Goal: Task Accomplishment & Management: Use online tool/utility

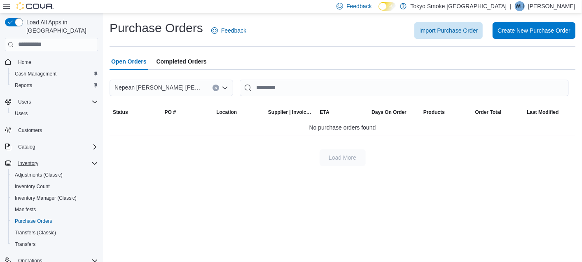
click at [63, 158] on div "Inventory" at bounding box center [56, 163] width 83 height 10
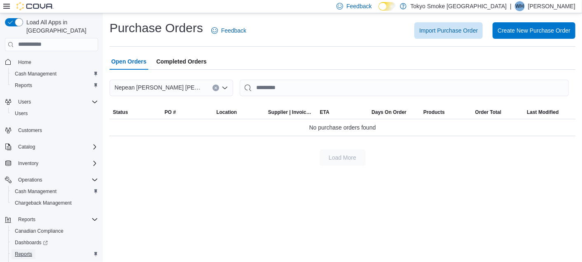
click at [26, 251] on span "Reports" at bounding box center [23, 254] width 17 height 7
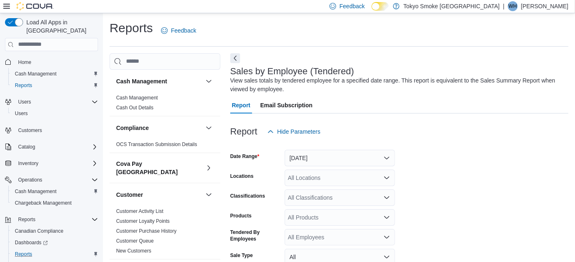
scroll to position [27, 0]
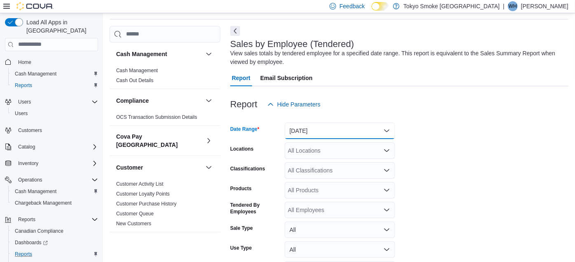
click at [313, 129] on button "[DATE]" at bounding box center [340, 130] width 110 height 16
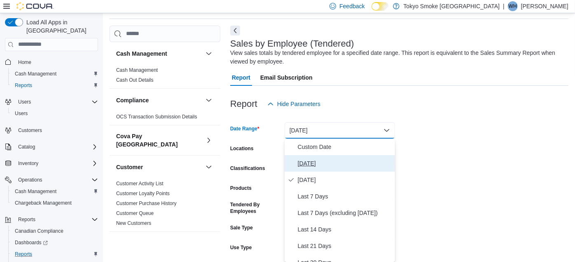
click at [311, 160] on span "[DATE]" at bounding box center [345, 163] width 94 height 10
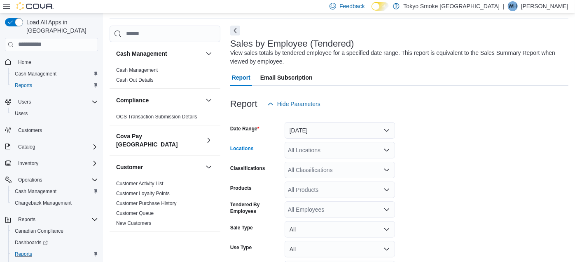
click at [308, 149] on div "All Locations" at bounding box center [340, 150] width 110 height 16
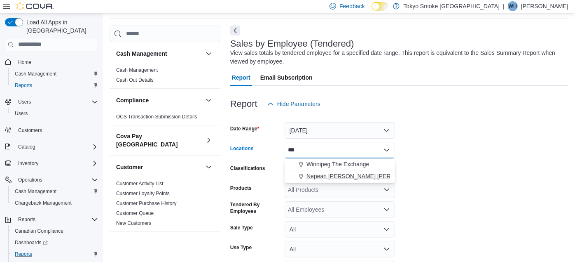
type input "***"
click at [322, 176] on span "Nepean [PERSON_NAME] [PERSON_NAME]" at bounding box center [366, 176] width 118 height 8
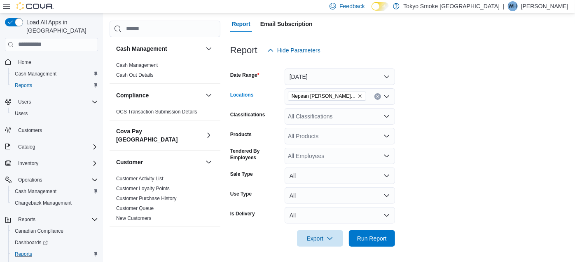
scroll to position [82, 0]
click at [369, 239] on span "Run Report" at bounding box center [372, 237] width 30 height 8
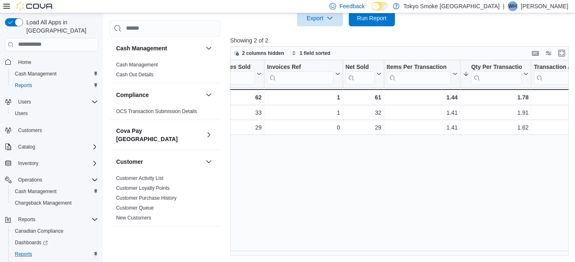
drag, startPoint x: 466, startPoint y: 168, endPoint x: 360, endPoint y: 181, distance: 107.1
click at [360, 181] on div "Tendered Employee Click to view column header actions Invoices Sold Click to vi…" at bounding box center [401, 158] width 342 height 196
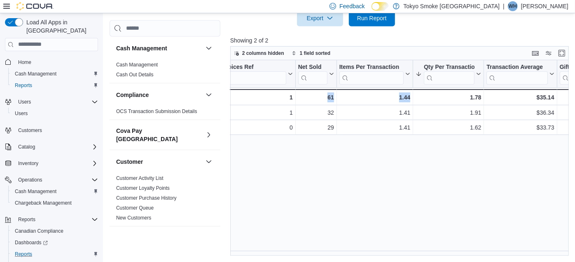
scroll to position [0, 137]
click at [483, 179] on div "Tendered Employee Click to view column header actions Invoices Sold Click to vi…" at bounding box center [401, 158] width 342 height 196
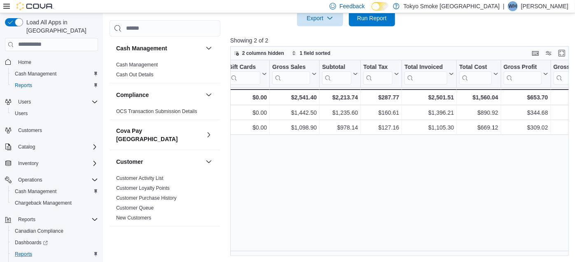
scroll to position [0, 470]
click at [369, 16] on span "Run Report" at bounding box center [372, 18] width 30 height 8
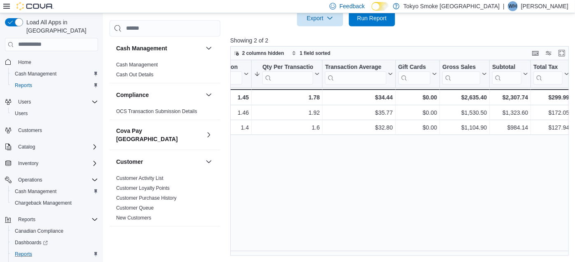
scroll to position [0, 0]
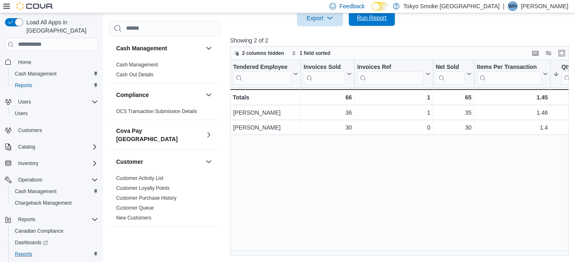
click at [382, 21] on span "Run Report" at bounding box center [372, 17] width 36 height 16
click at [376, 16] on span "Run Report" at bounding box center [372, 18] width 30 height 8
click at [381, 26] on div "Export Run Report" at bounding box center [312, 18] width 165 height 16
click at [361, 21] on span "Run Report" at bounding box center [372, 18] width 30 height 8
click at [368, 17] on span "Run Report" at bounding box center [372, 18] width 30 height 8
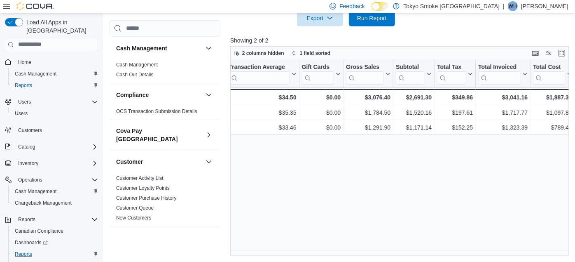
scroll to position [0, 396]
